Goal: Information Seeking & Learning: Learn about a topic

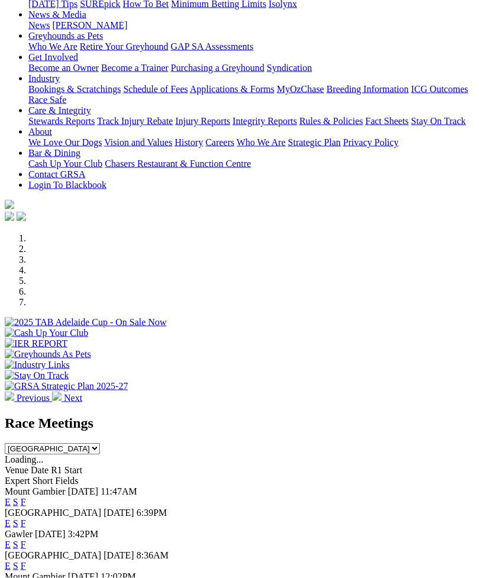
scroll to position [163, 0]
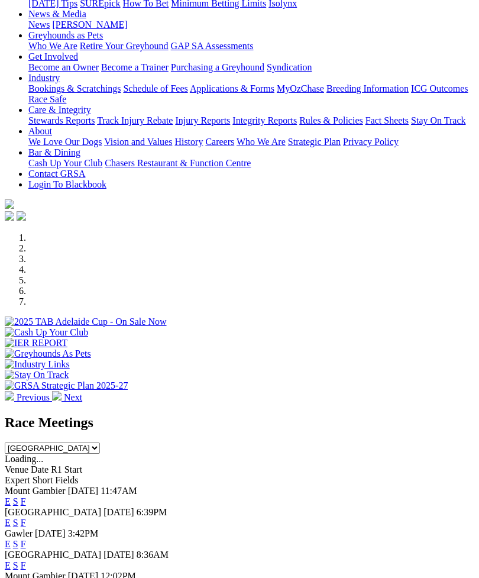
click at [26, 496] on link "F" at bounding box center [23, 501] width 5 height 10
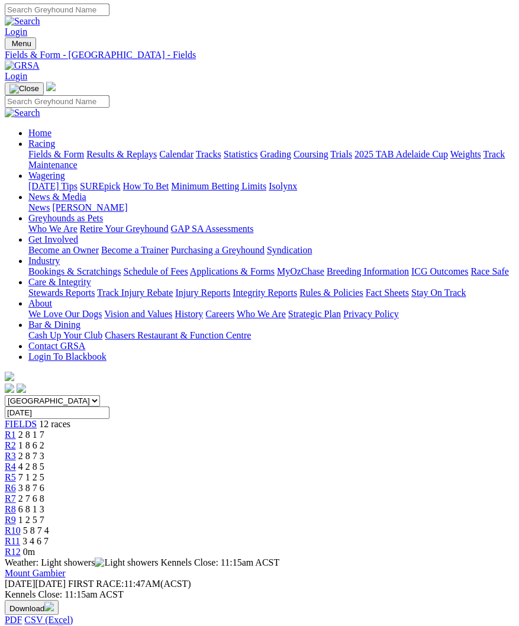
scroll to position [0, 3]
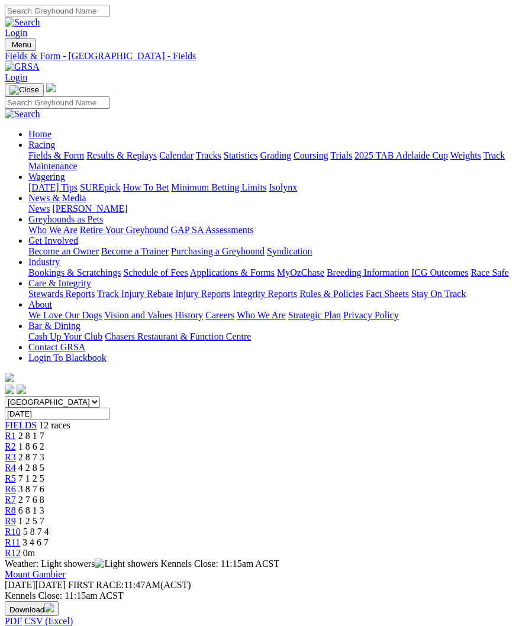
click at [16, 431] on link "R1" at bounding box center [10, 436] width 11 height 10
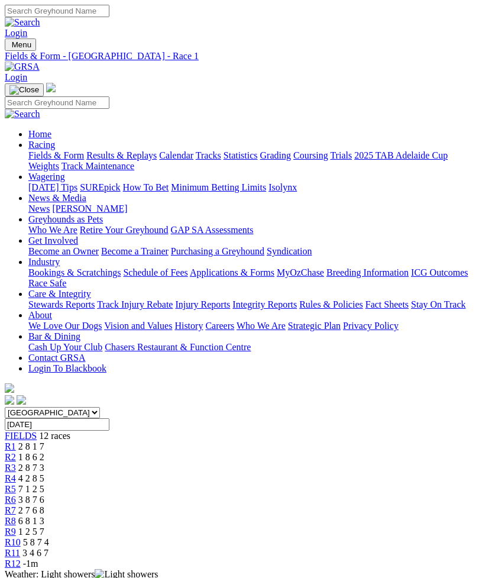
click at [16, 452] on span "R2" at bounding box center [10, 457] width 11 height 10
click at [16, 463] on span "R3" at bounding box center [10, 468] width 11 height 10
click at [16, 473] on span "R4" at bounding box center [10, 478] width 11 height 10
click at [44, 484] on span "7 1 2 5" at bounding box center [31, 489] width 26 height 10
click at [16, 494] on span "R6" at bounding box center [10, 499] width 11 height 10
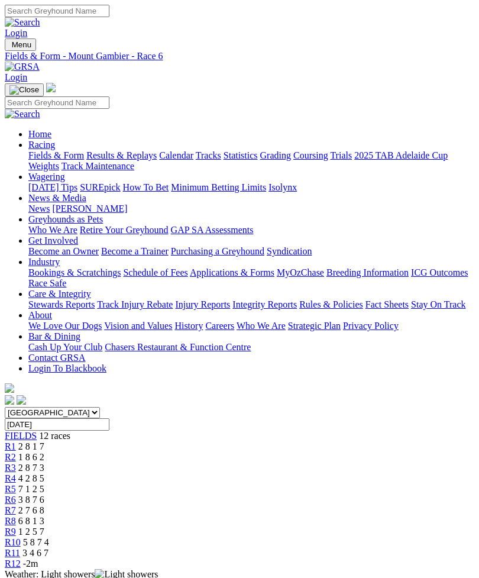
click at [16, 505] on link "R7" at bounding box center [10, 510] width 11 height 10
click at [16, 516] on link "R8" at bounding box center [10, 521] width 11 height 10
click at [21, 537] on span "R10" at bounding box center [13, 542] width 16 height 10
click at [20, 548] on link "R11" at bounding box center [12, 553] width 15 height 10
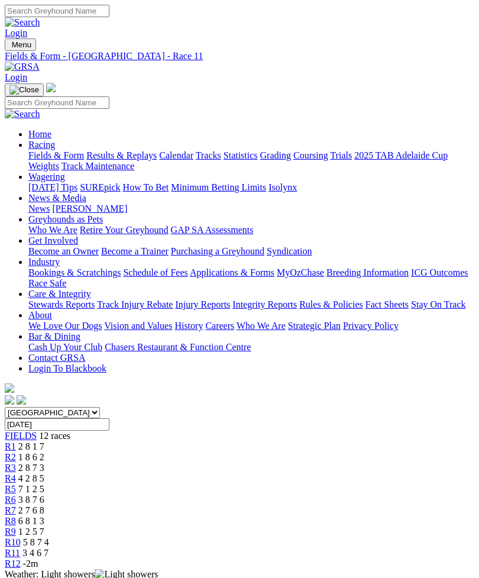
scroll to position [0, 66]
click at [21, 537] on span "R10" at bounding box center [13, 542] width 16 height 10
